Goal: Navigation & Orientation: Understand site structure

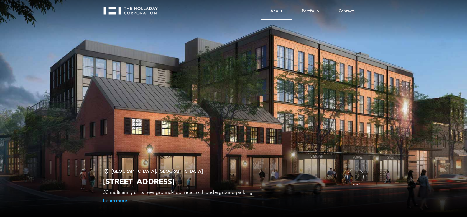
click at [286, 11] on link "About" at bounding box center [276, 11] width 31 height 17
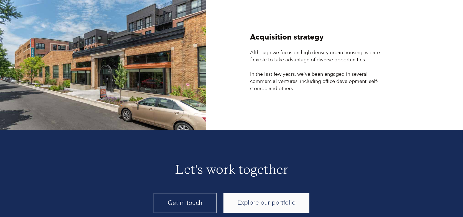
scroll to position [1485, 0]
